Goal: Navigation & Orientation: Understand site structure

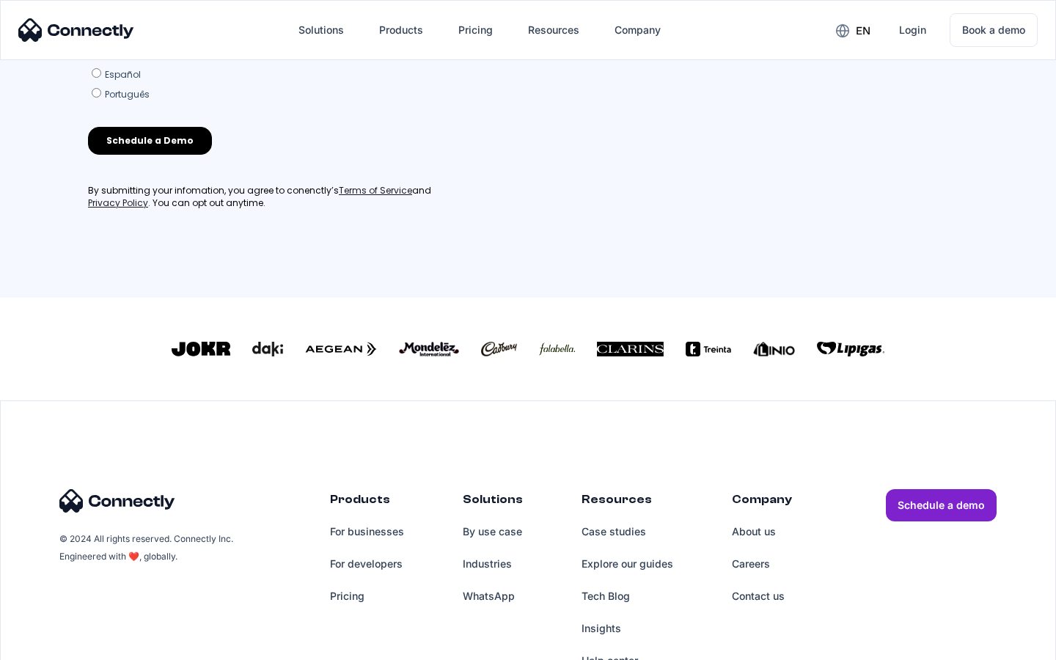
scroll to position [630, 0]
